Goal: Task Accomplishment & Management: Manage account settings

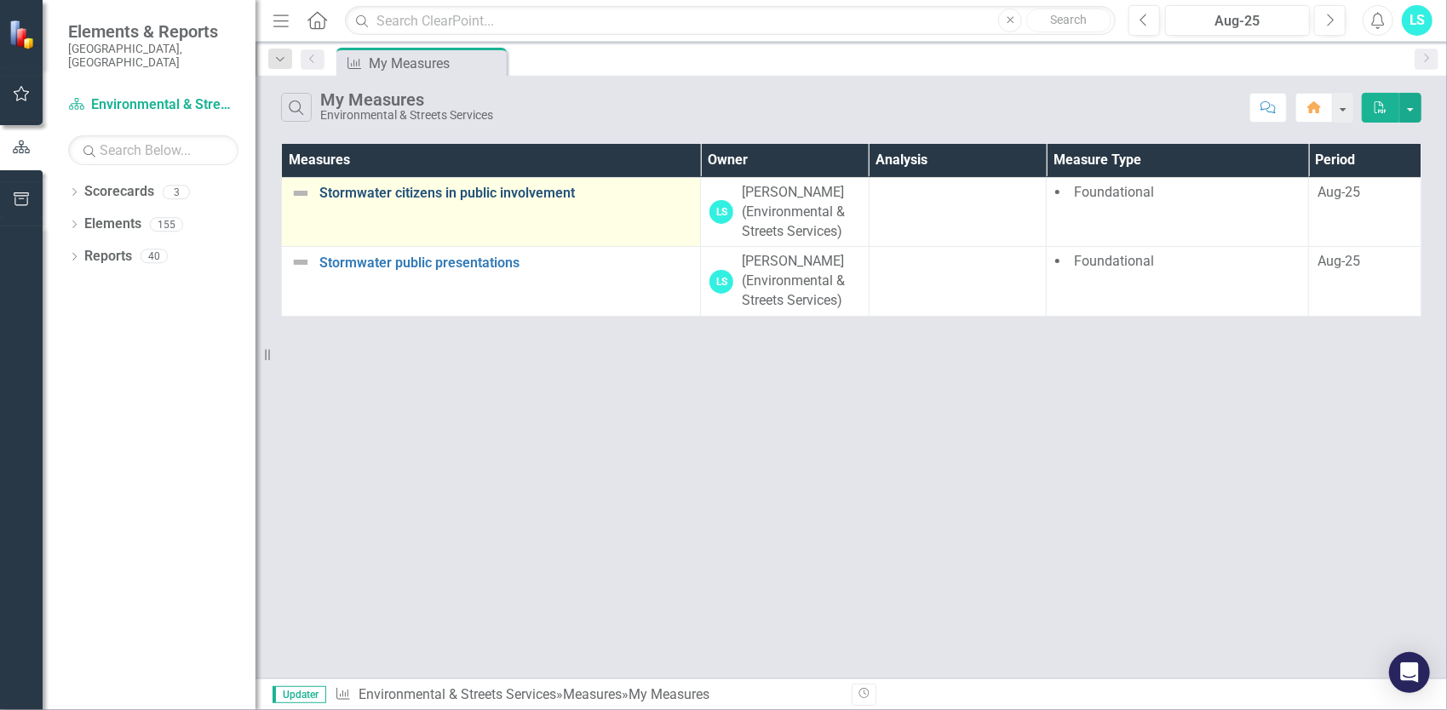
click at [560, 189] on link "Stormwater citizens in public involvement" at bounding box center [505, 193] width 372 height 15
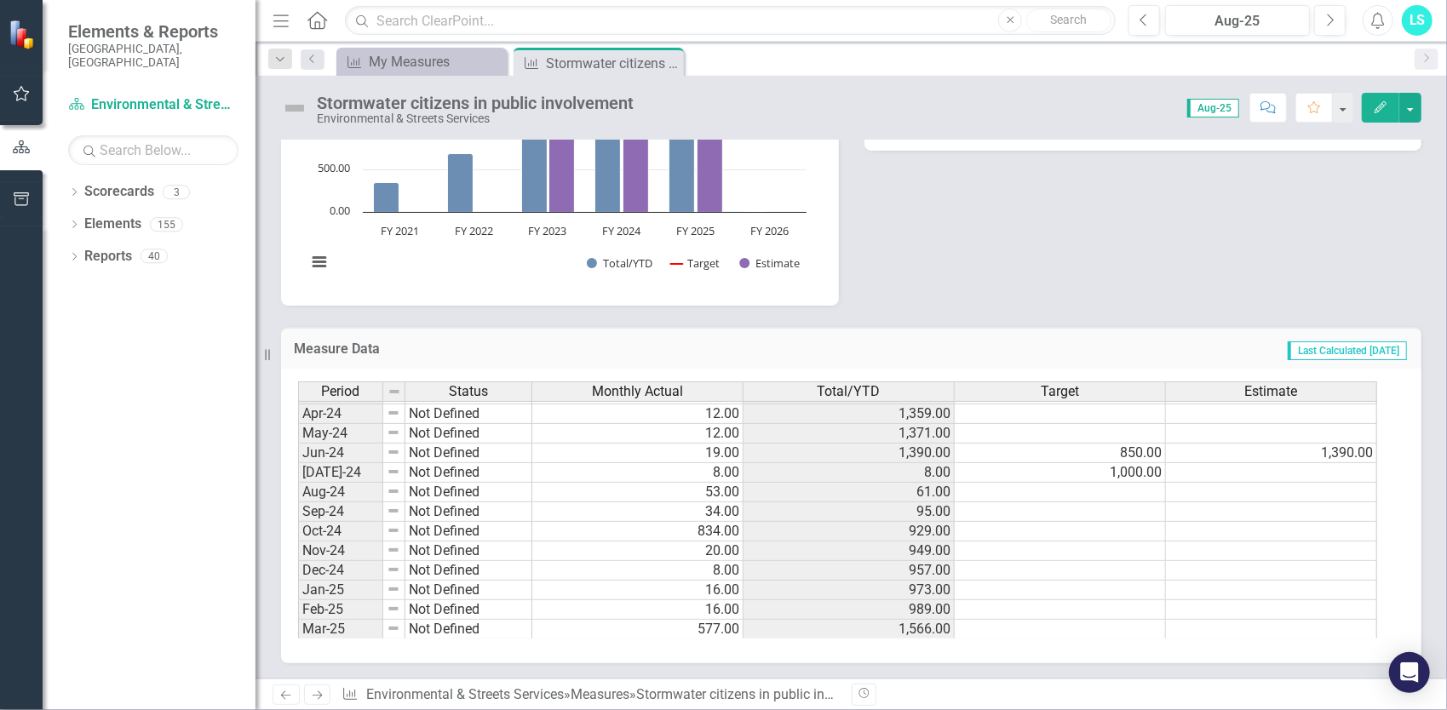
scroll to position [862, 0]
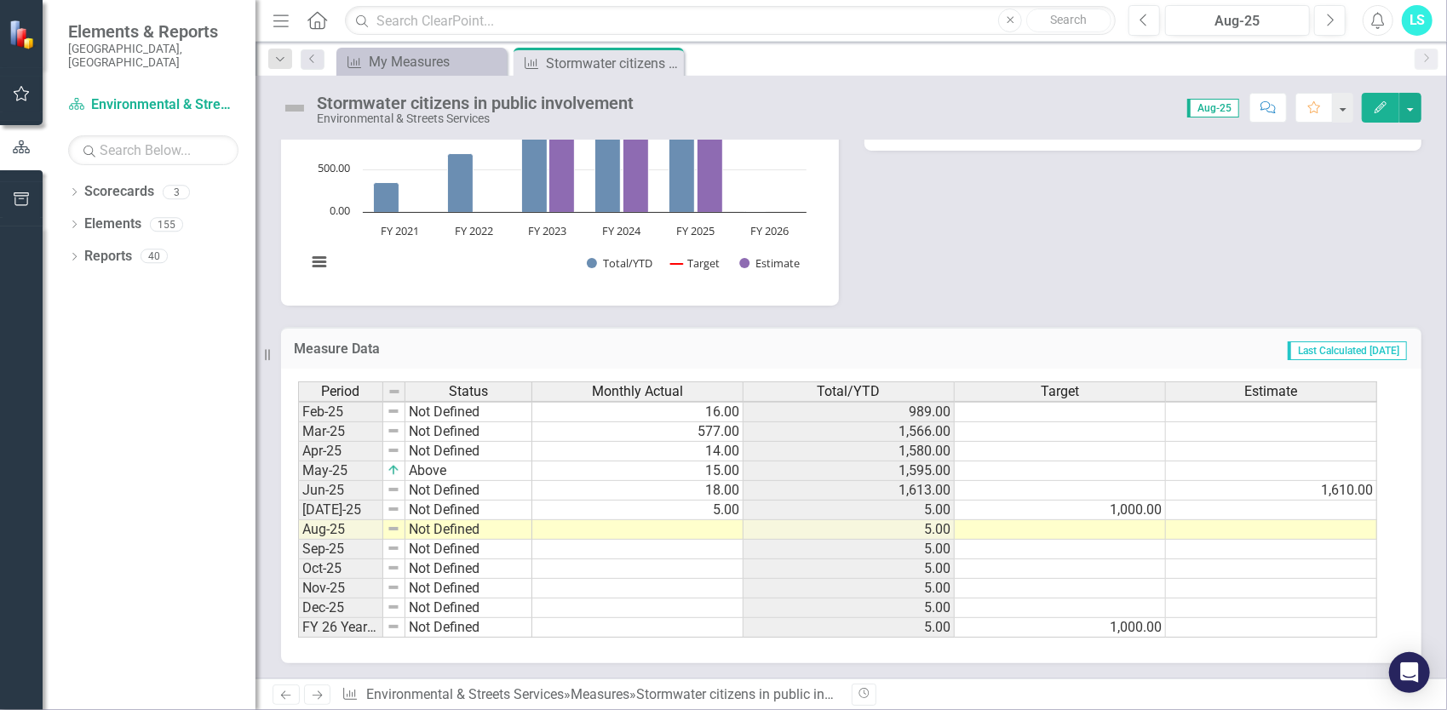
click at [691, 527] on tbody "Sep-23 Not Defined 12.00 36.00 Oct-23 Not Defined 797.00 833.00 Nov-23 On Targe…" at bounding box center [837, 353] width 1079 height 569
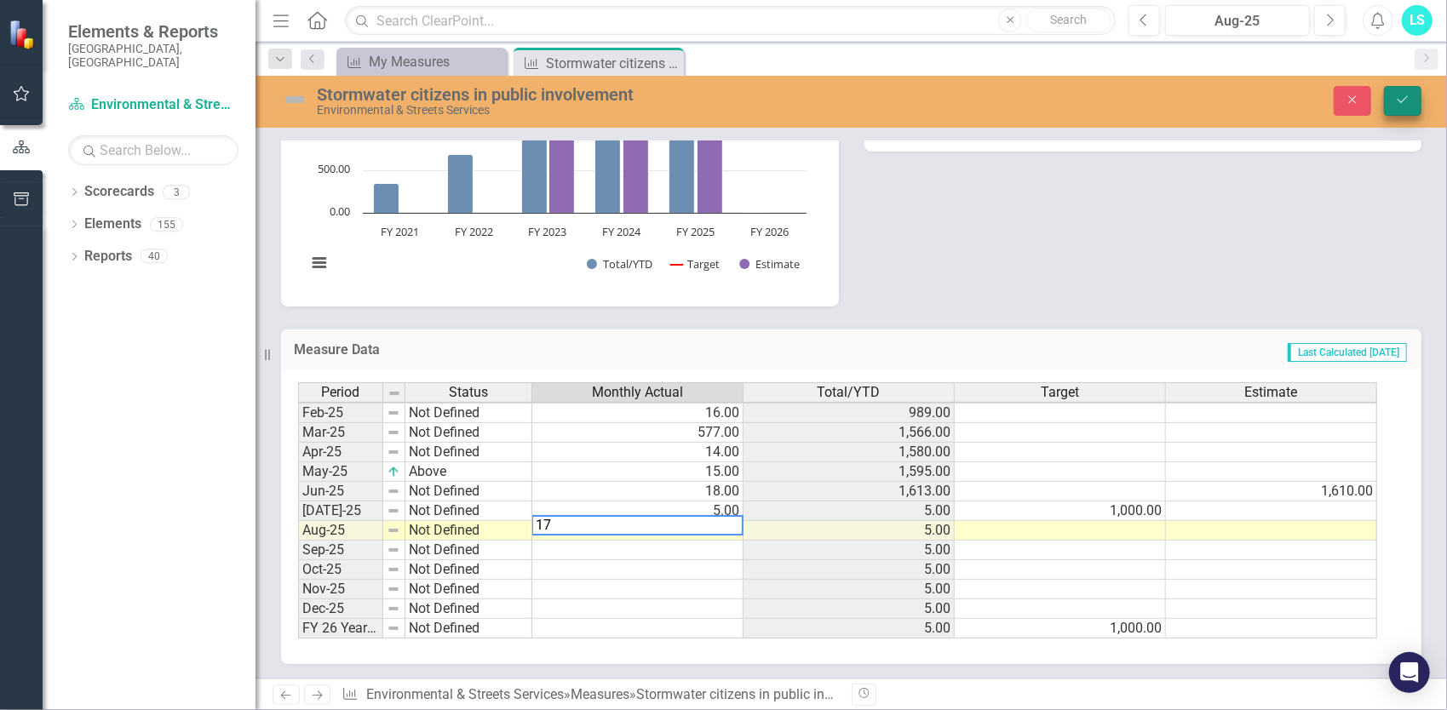
type textarea "17"
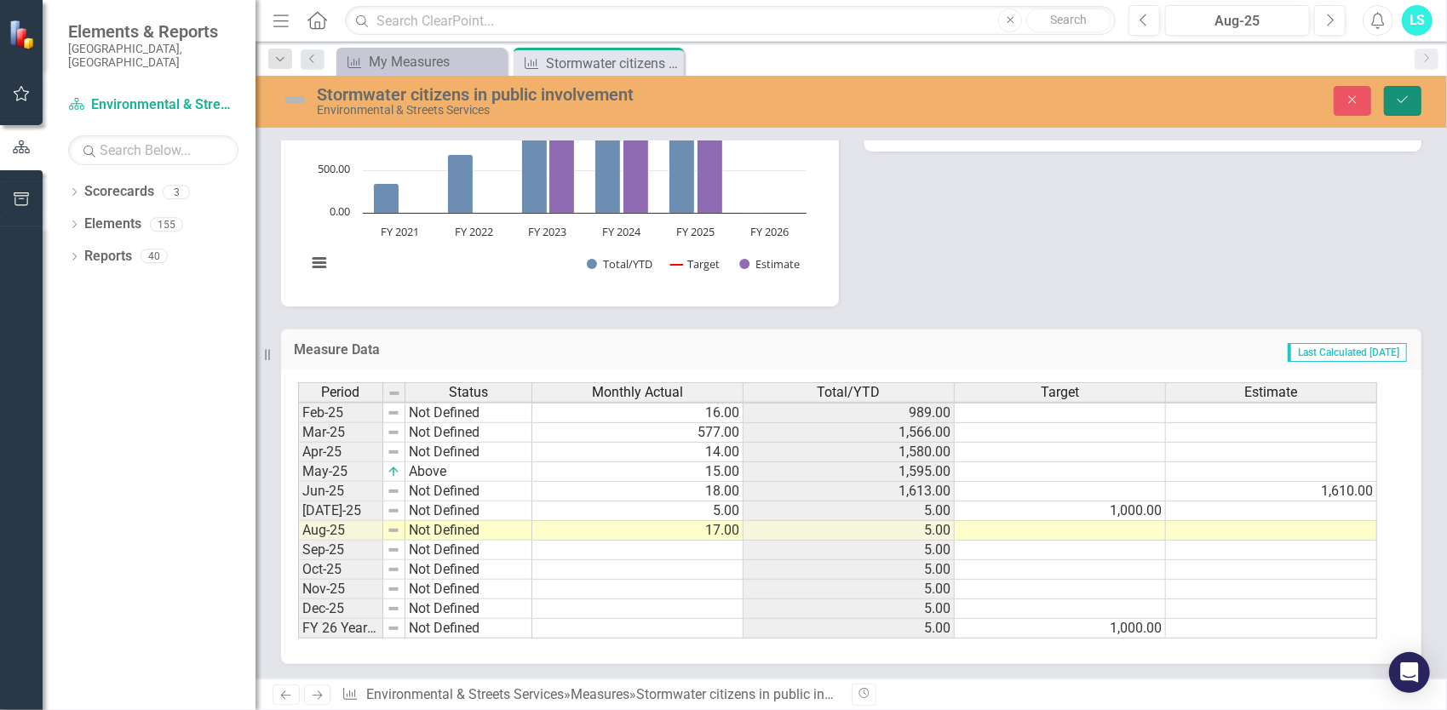
click at [1402, 100] on icon "Save" at bounding box center [1402, 100] width 15 height 12
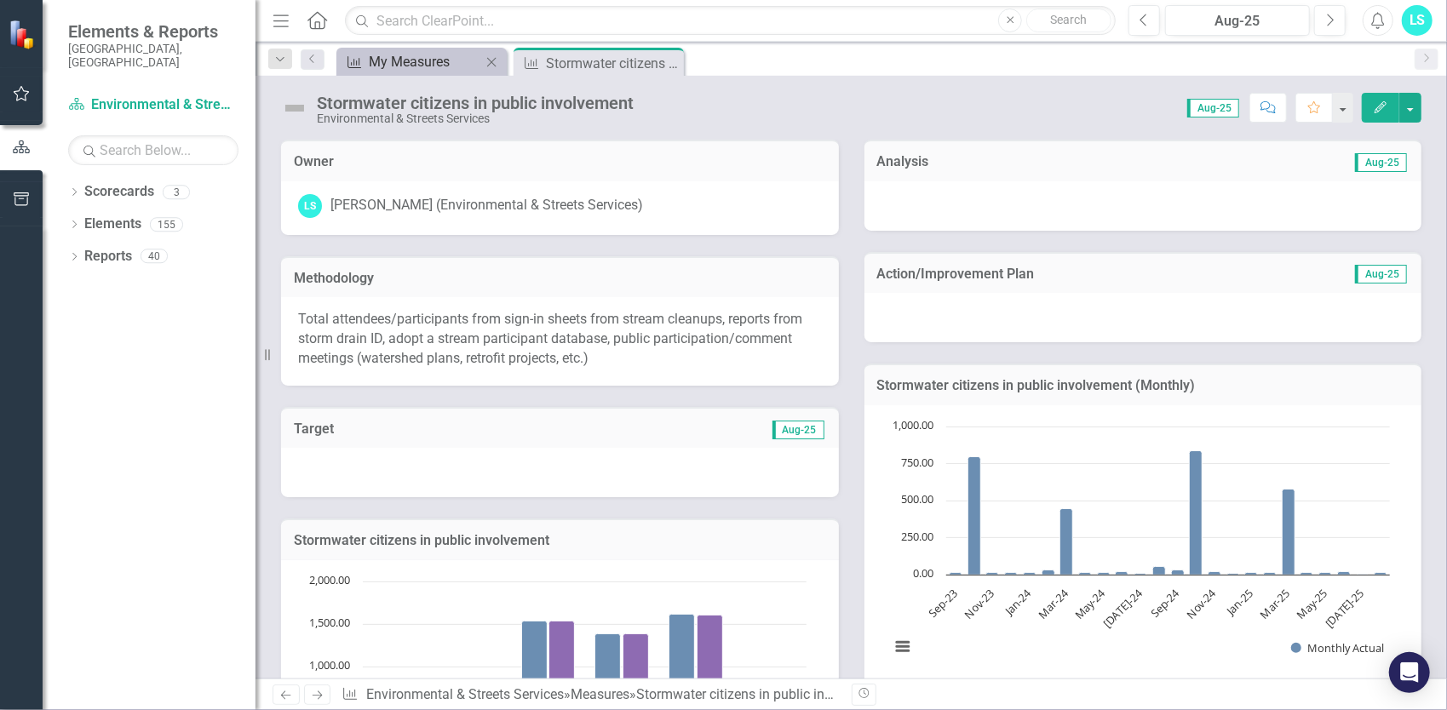
click at [429, 56] on div "My Measures" at bounding box center [425, 61] width 112 height 21
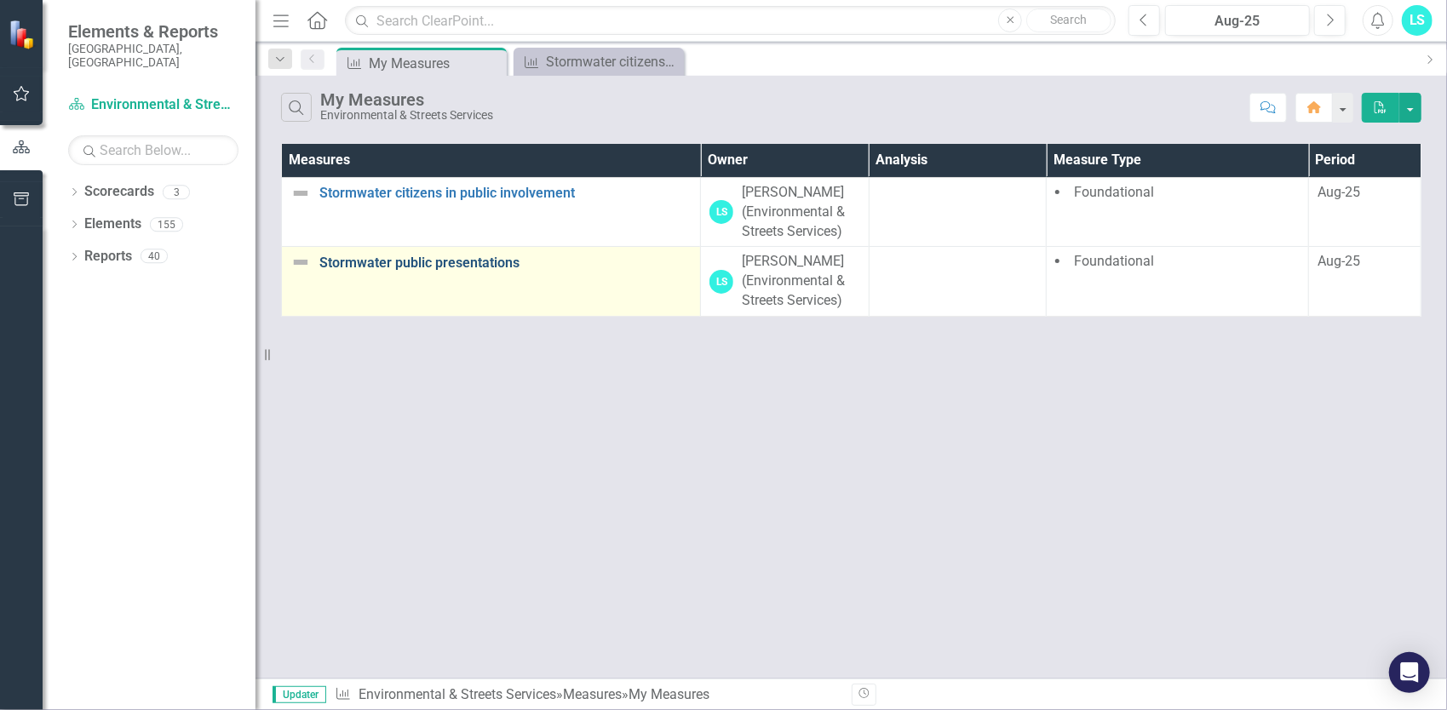
click at [450, 261] on link "Stormwater public presentations" at bounding box center [505, 262] width 372 height 15
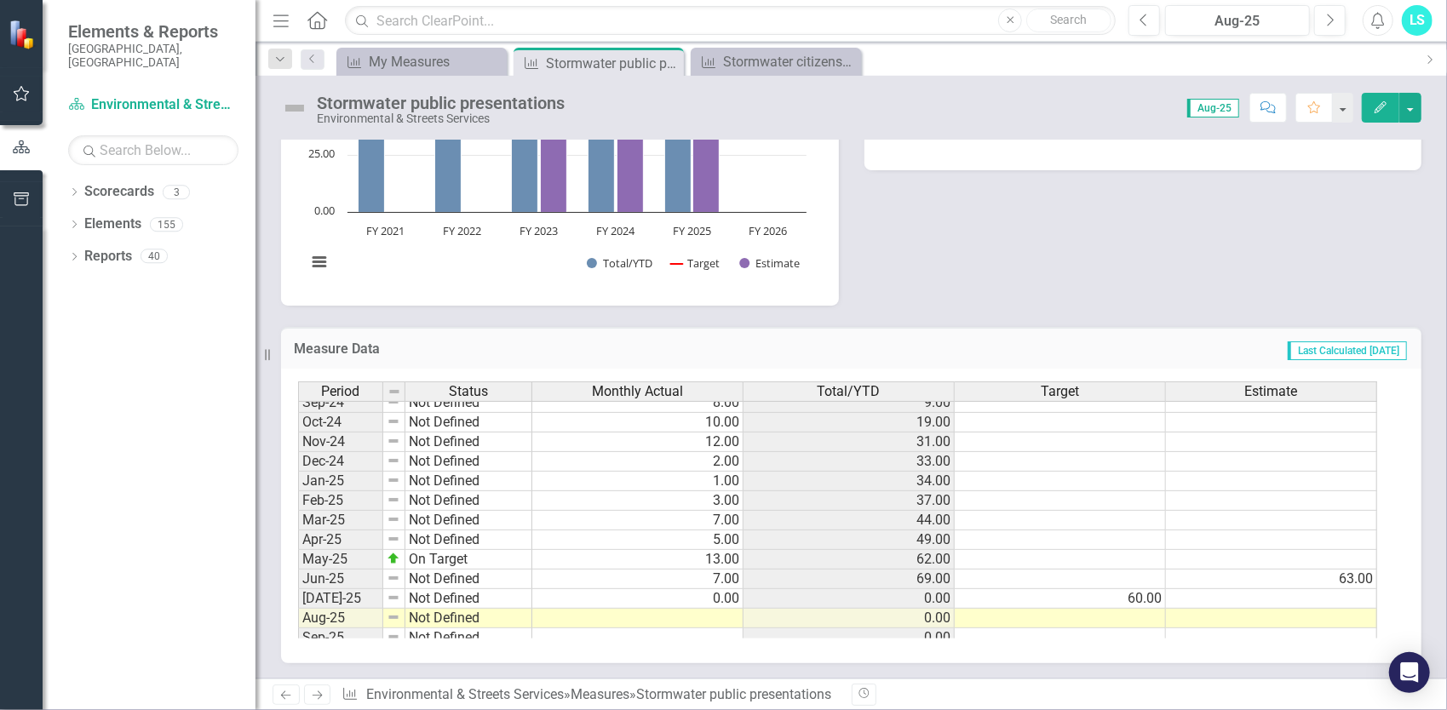
scroll to position [862, 0]
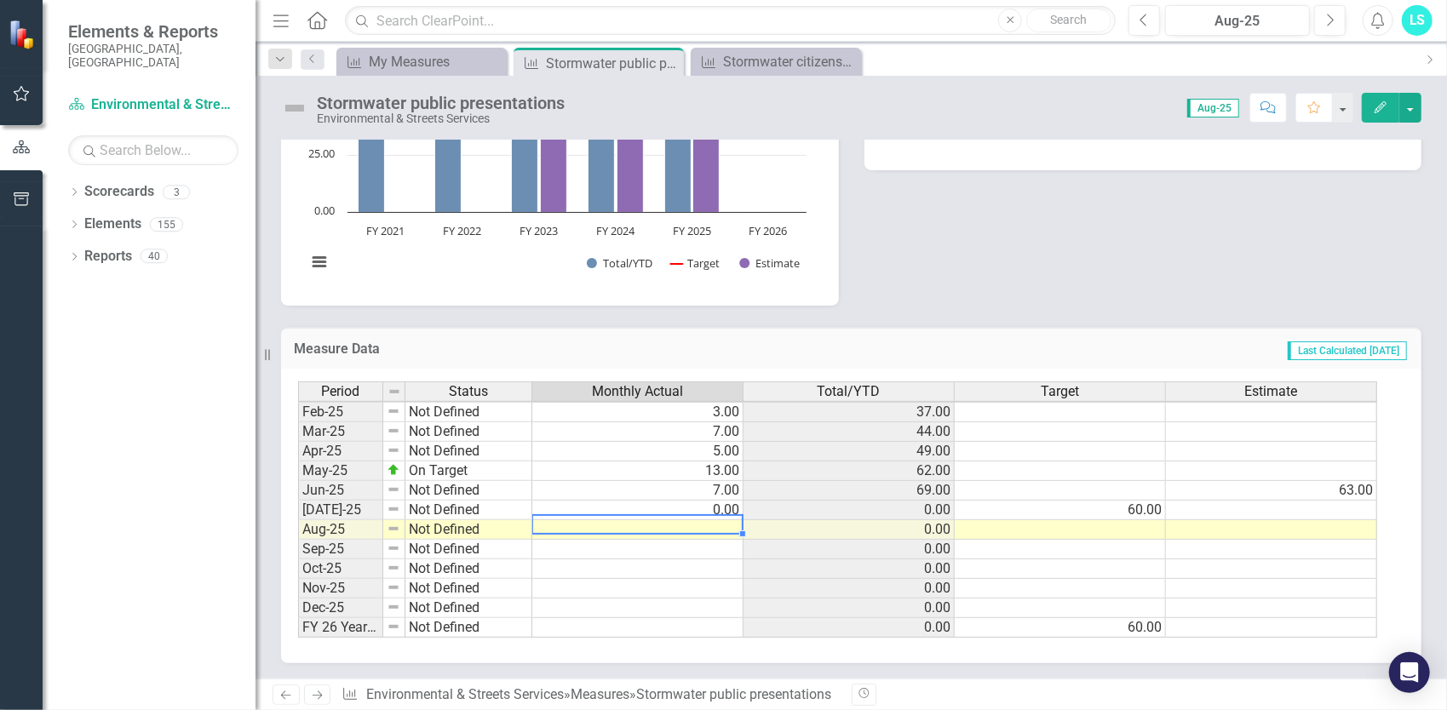
type textarea "0"
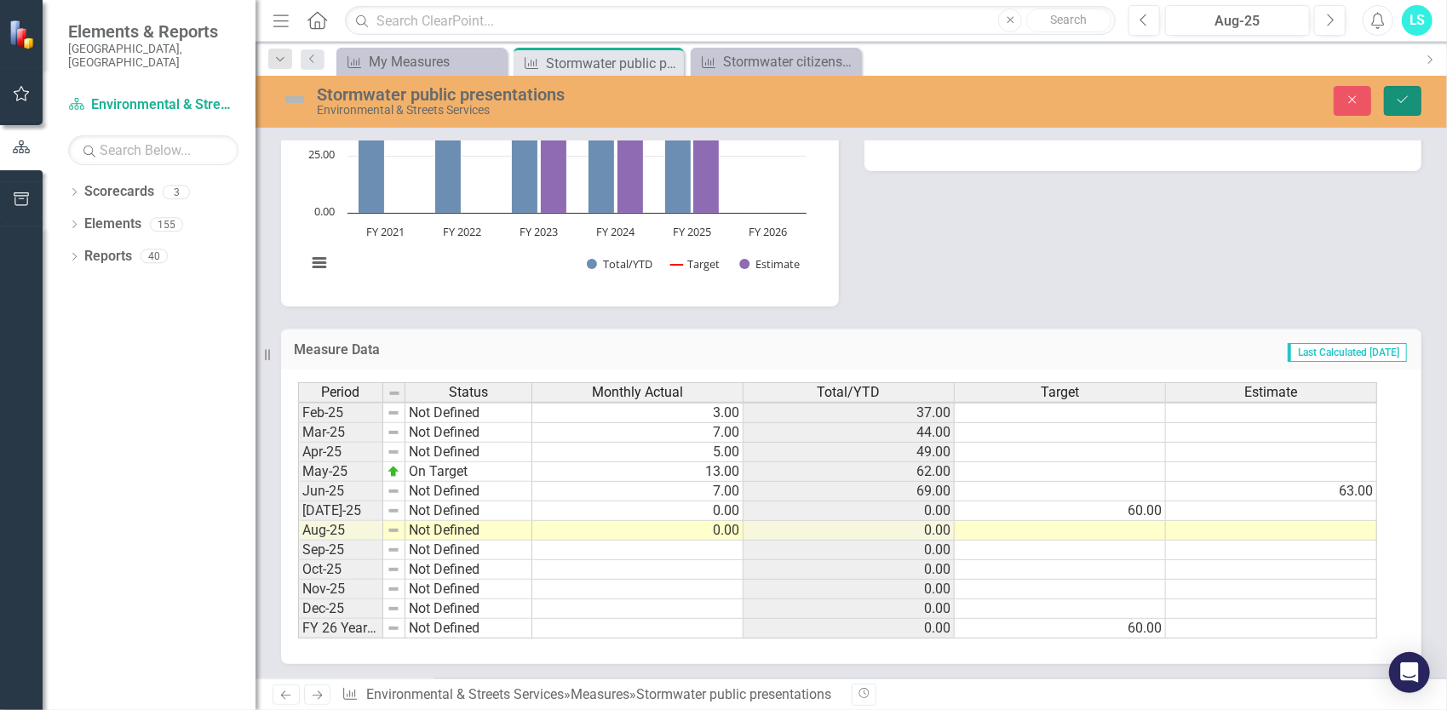
click at [1412, 97] on button "Save" at bounding box center [1402, 101] width 37 height 30
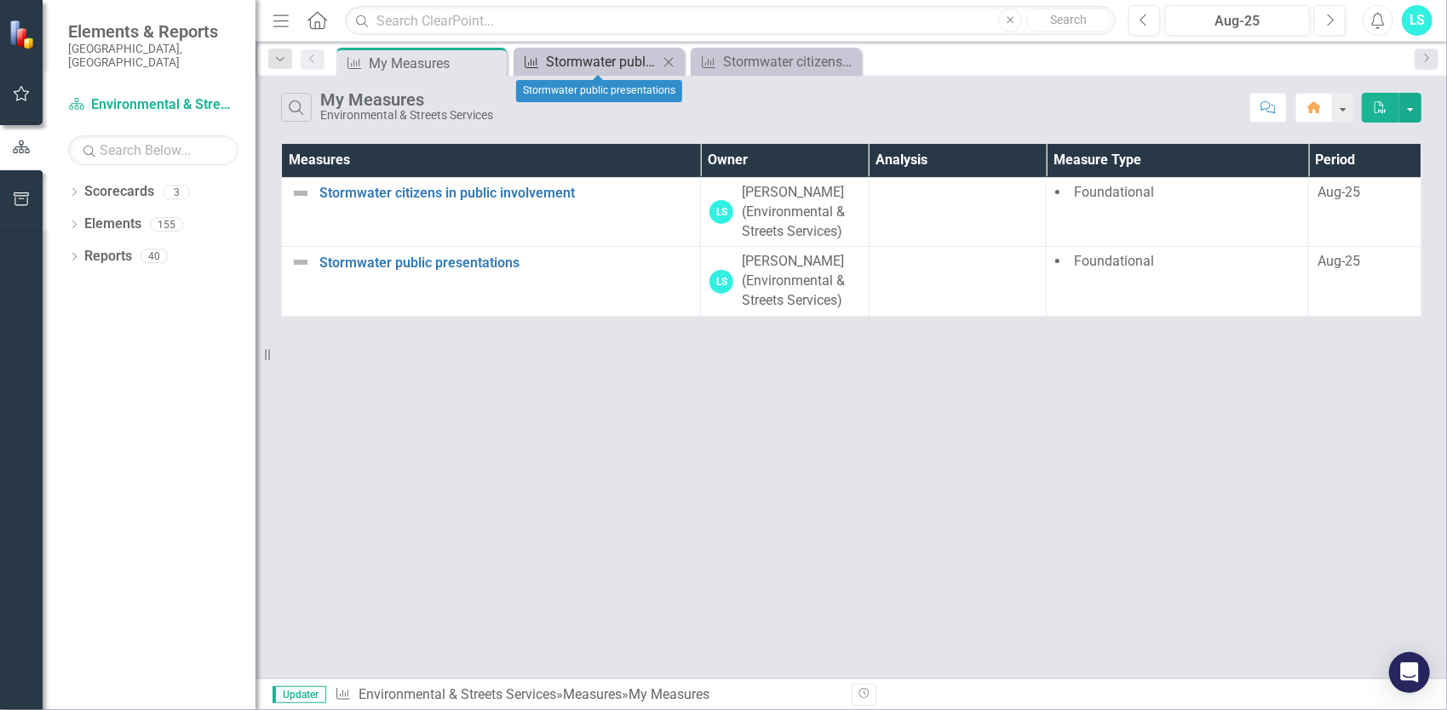
click at [626, 60] on div "Stormwater public presentations" at bounding box center [602, 61] width 112 height 21
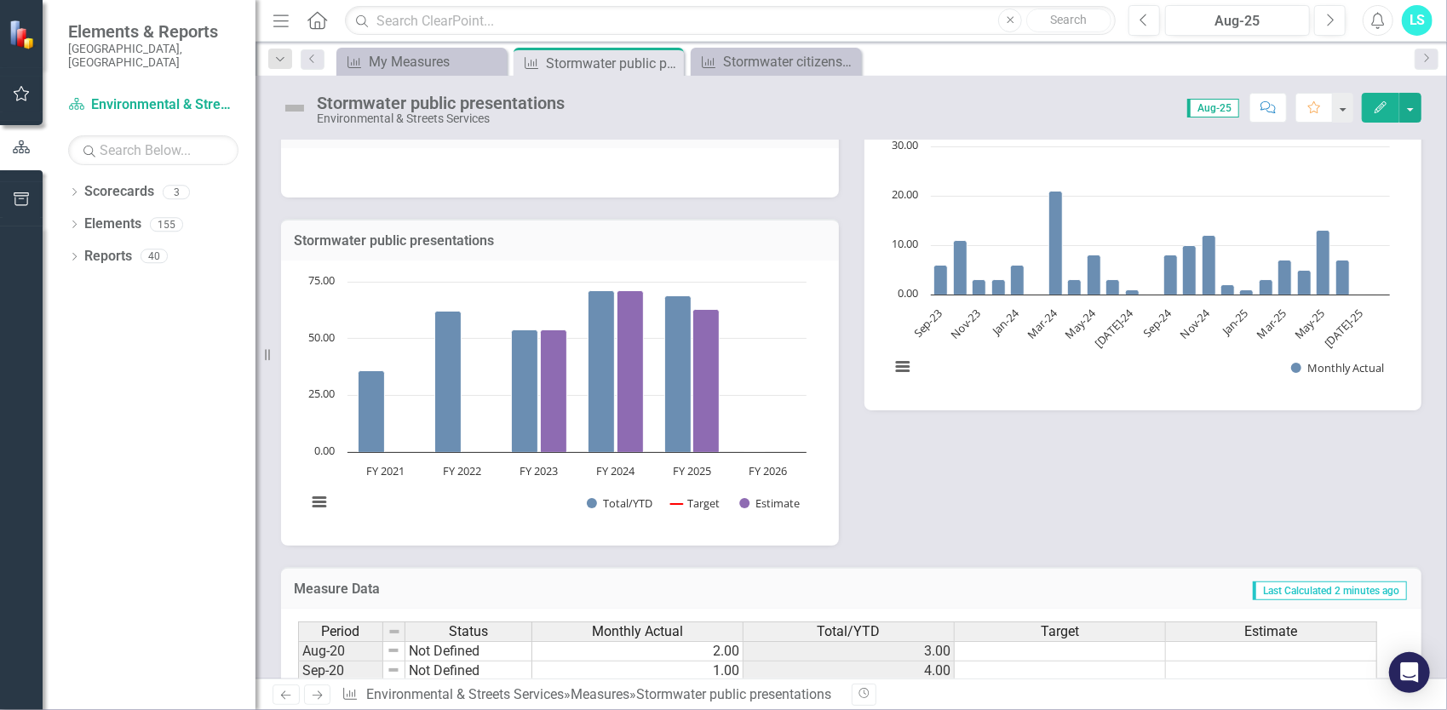
scroll to position [520, 0]
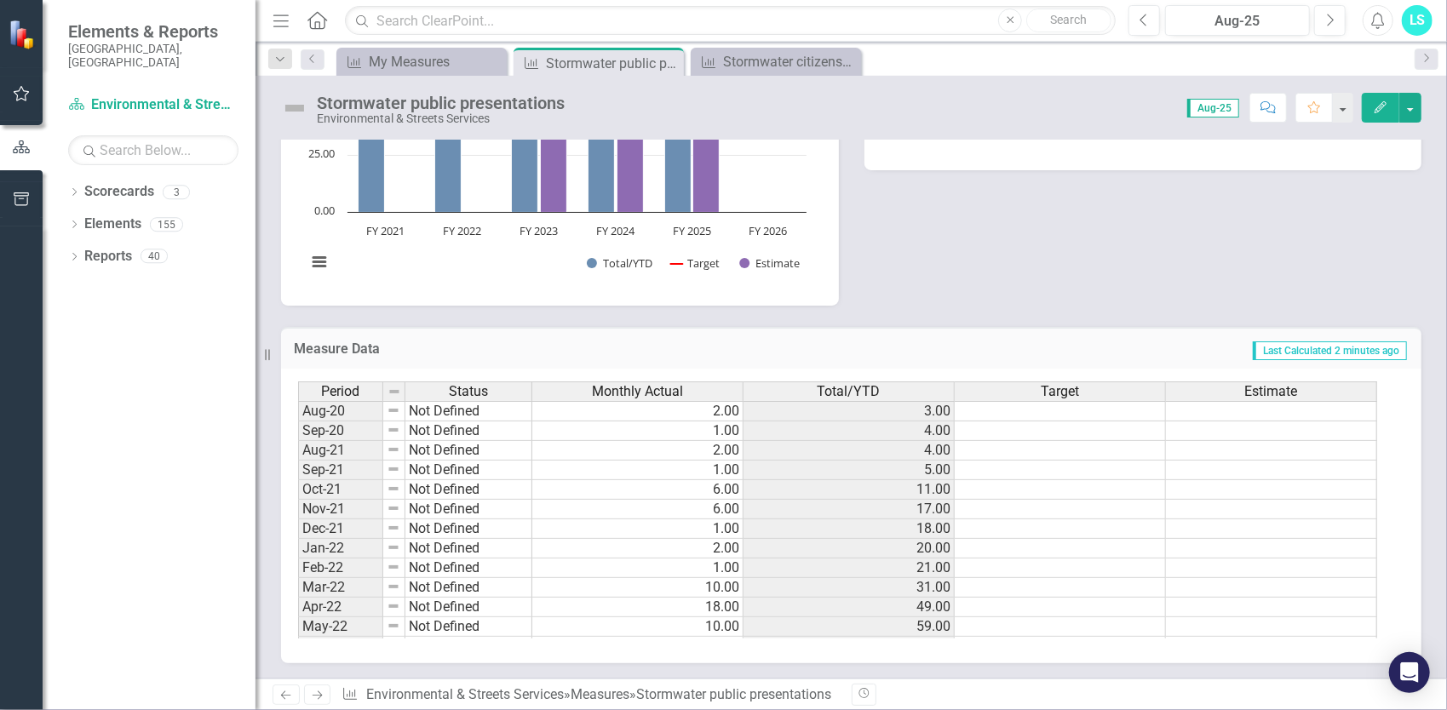
drag, startPoint x: 1378, startPoint y: 428, endPoint x: 1375, endPoint y: 521, distance: 92.8
click at [1375, 521] on div "Period Status Monthly Actual Total/YTD Target Estimate Aug-20 Not Defined 2.00 …" at bounding box center [844, 509] width 1093 height 257
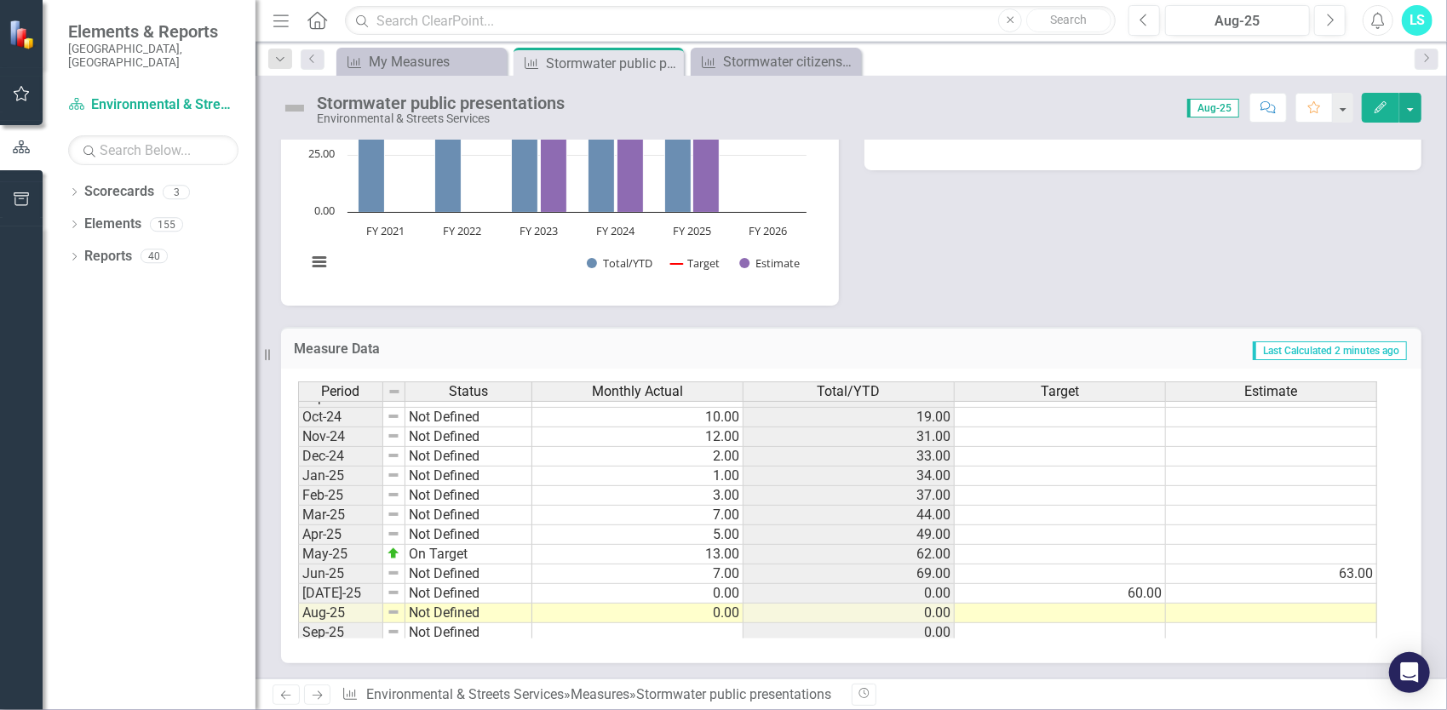
click at [710, 606] on tbody "Sep-23 Not Defined 6.00 13.00 Oct-23 Not Defined 11.00 24.00 Nov-23 On Target 3…" at bounding box center [837, 436] width 1079 height 569
type textarea "2"
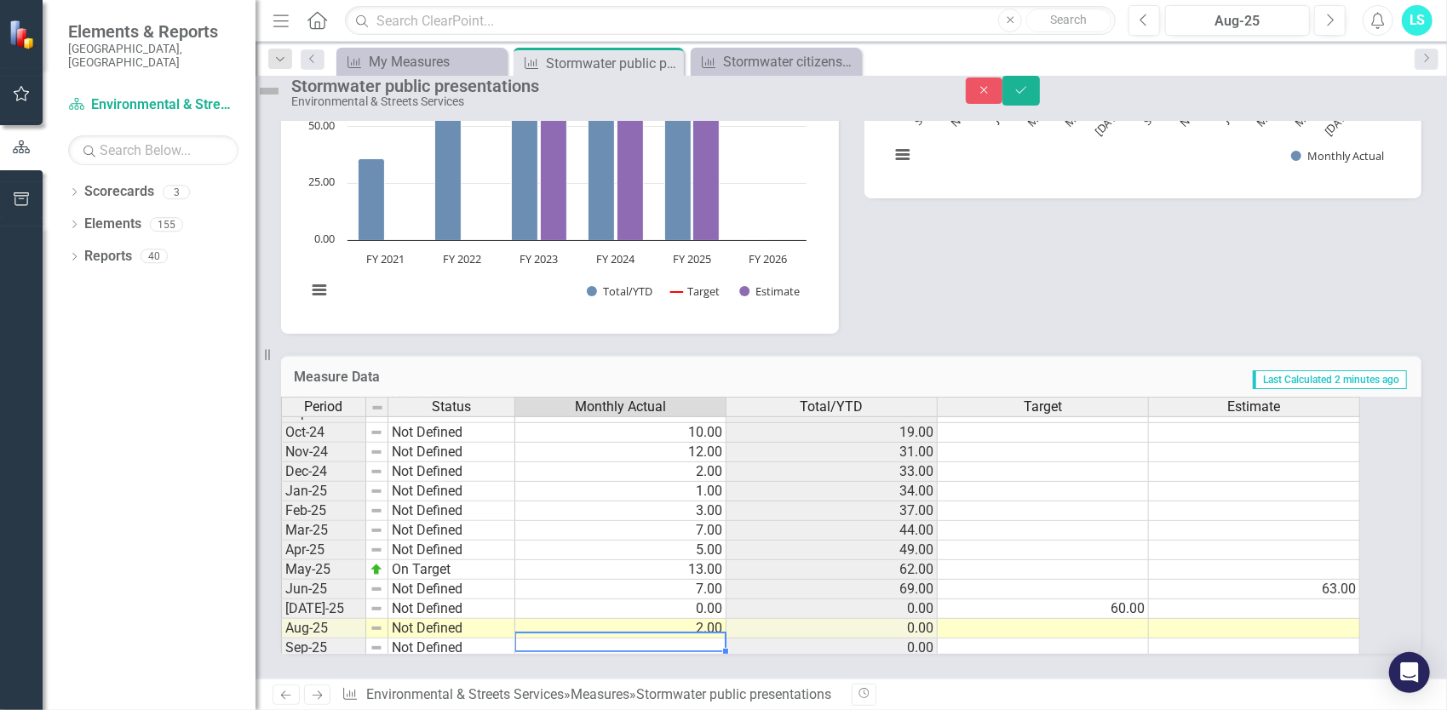
scroll to position [783, 0]
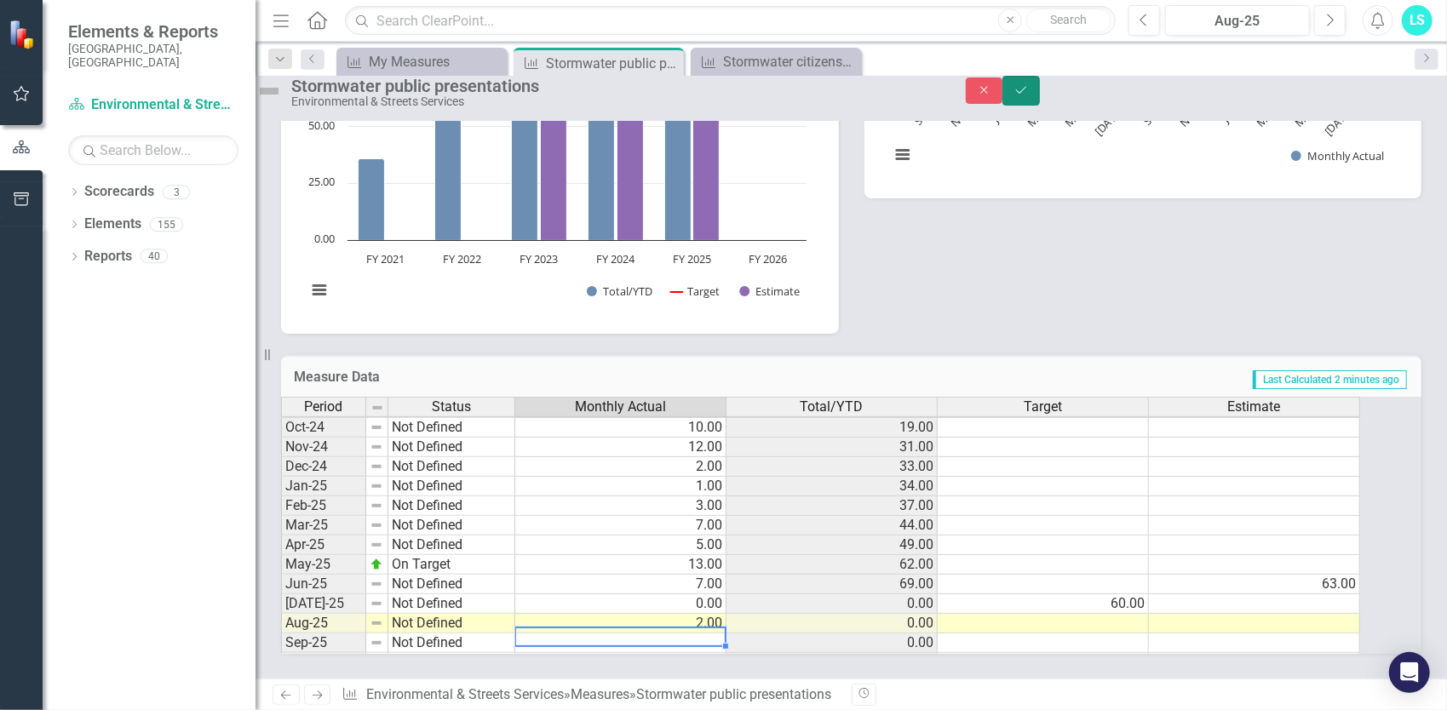
click at [1029, 94] on icon "Save" at bounding box center [1020, 90] width 15 height 12
